Goal: Information Seeking & Learning: Understand process/instructions

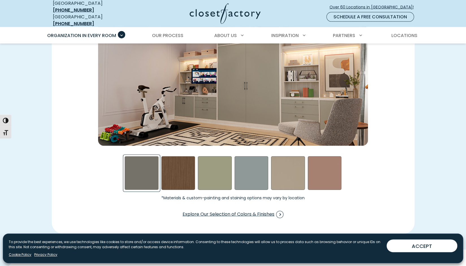
scroll to position [844, 0]
click at [174, 33] on span "Our Process" at bounding box center [167, 35] width 31 height 7
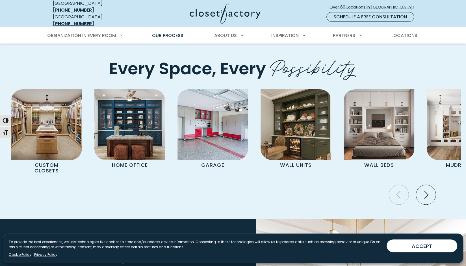
scroll to position [1164, 0]
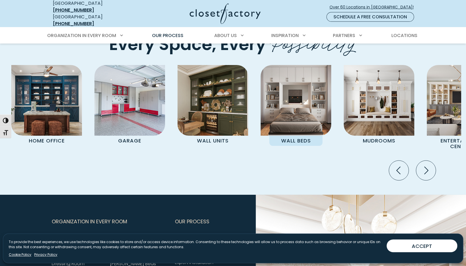
click at [298, 109] on img "Pages Gallery" at bounding box center [296, 100] width 71 height 71
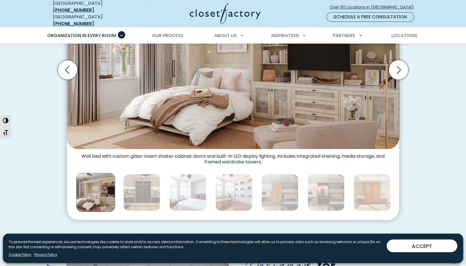
scroll to position [193, 0]
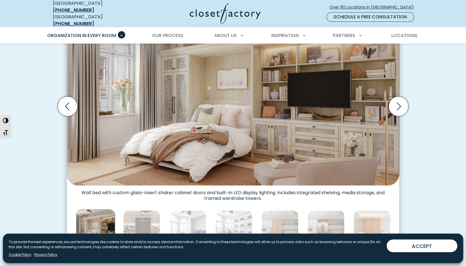
click at [419, 186] on div "Create Multi-Functional Spaces with Built-In Wall Beds Wall bed built into shak…" at bounding box center [233, 113] width 373 height 285
click at [399, 101] on icon "Next slide" at bounding box center [399, 106] width 20 height 20
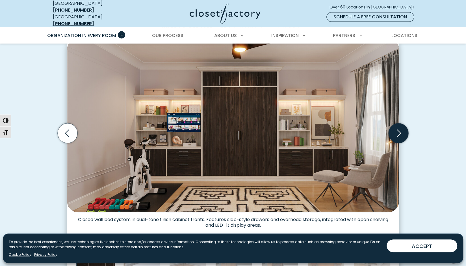
scroll to position [166, 0]
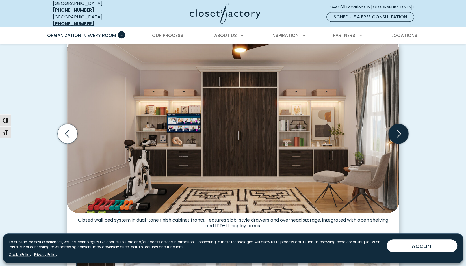
click at [398, 128] on icon "Next slide" at bounding box center [399, 134] width 20 height 20
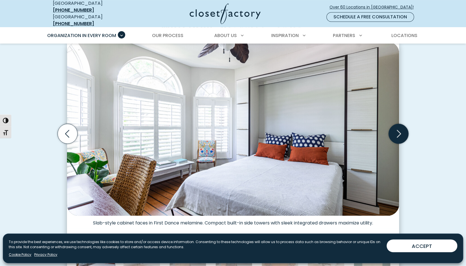
click at [405, 128] on icon "Next slide" at bounding box center [399, 134] width 20 height 20
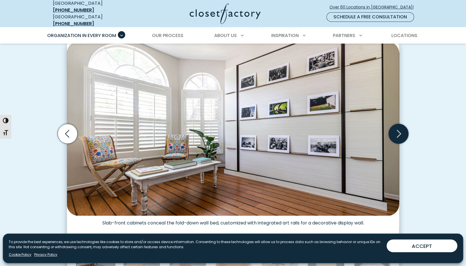
click at [405, 128] on icon "Next slide" at bounding box center [399, 134] width 20 height 20
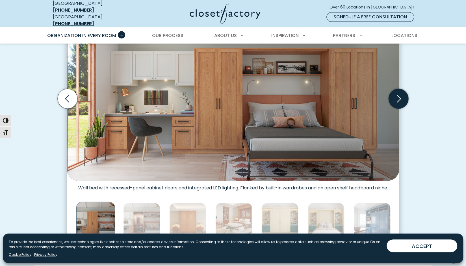
scroll to position [199, 0]
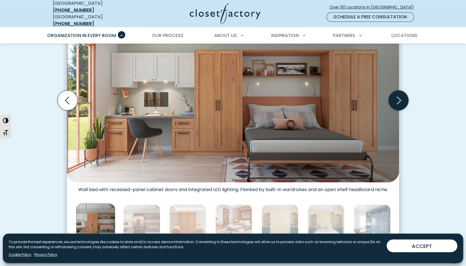
click at [403, 93] on icon "Next slide" at bounding box center [399, 100] width 20 height 20
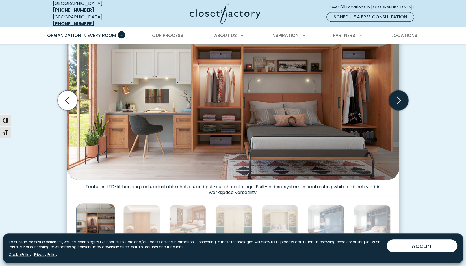
click at [405, 95] on icon "Next slide" at bounding box center [399, 100] width 20 height 20
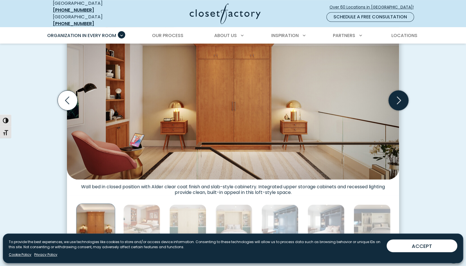
click at [402, 97] on icon "Next slide" at bounding box center [399, 100] width 20 height 20
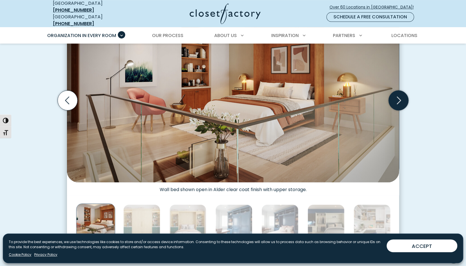
click at [405, 94] on icon "Next slide" at bounding box center [399, 100] width 20 height 20
